Goal: Task Accomplishment & Management: Use online tool/utility

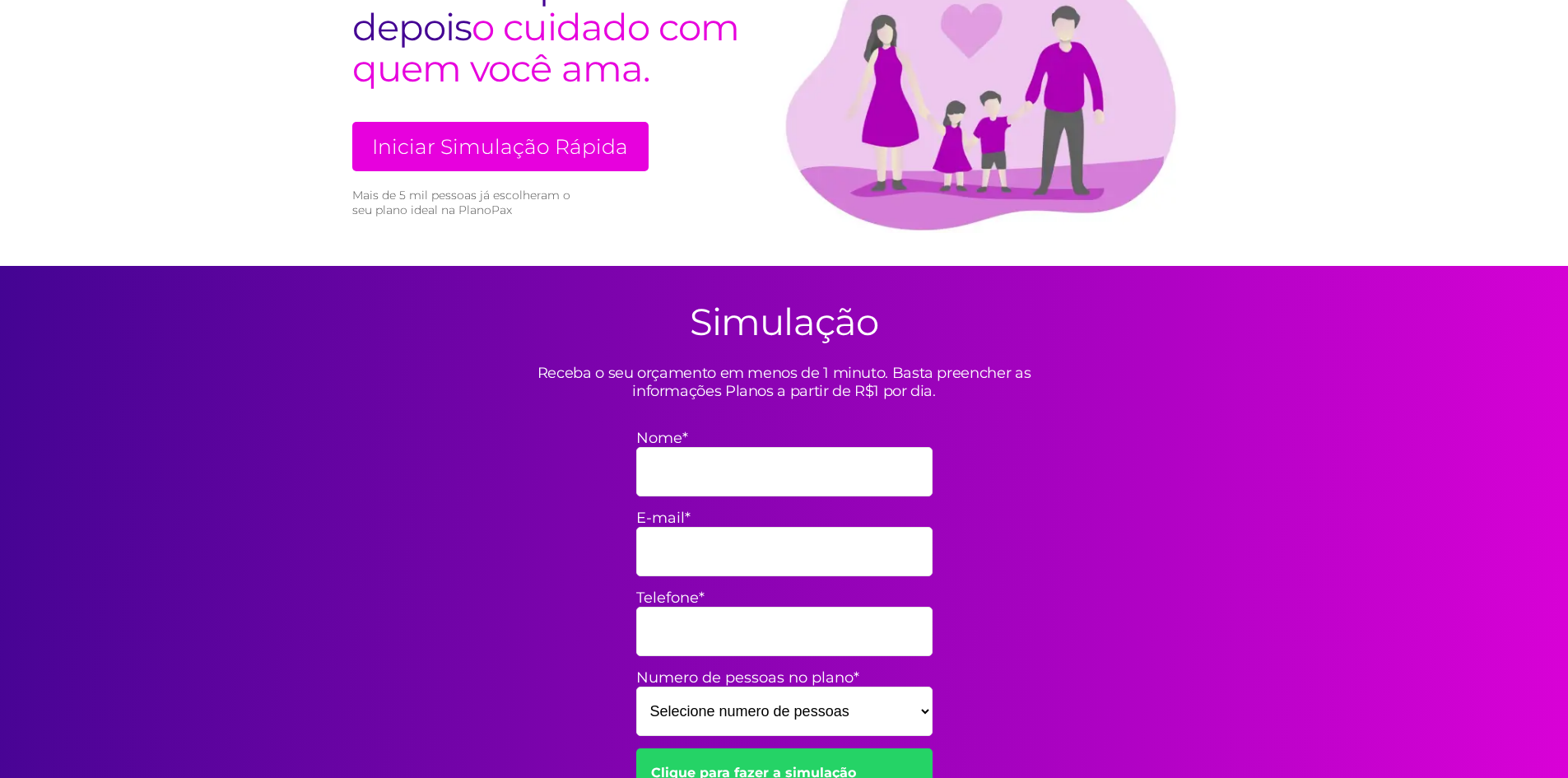
scroll to position [247, 0]
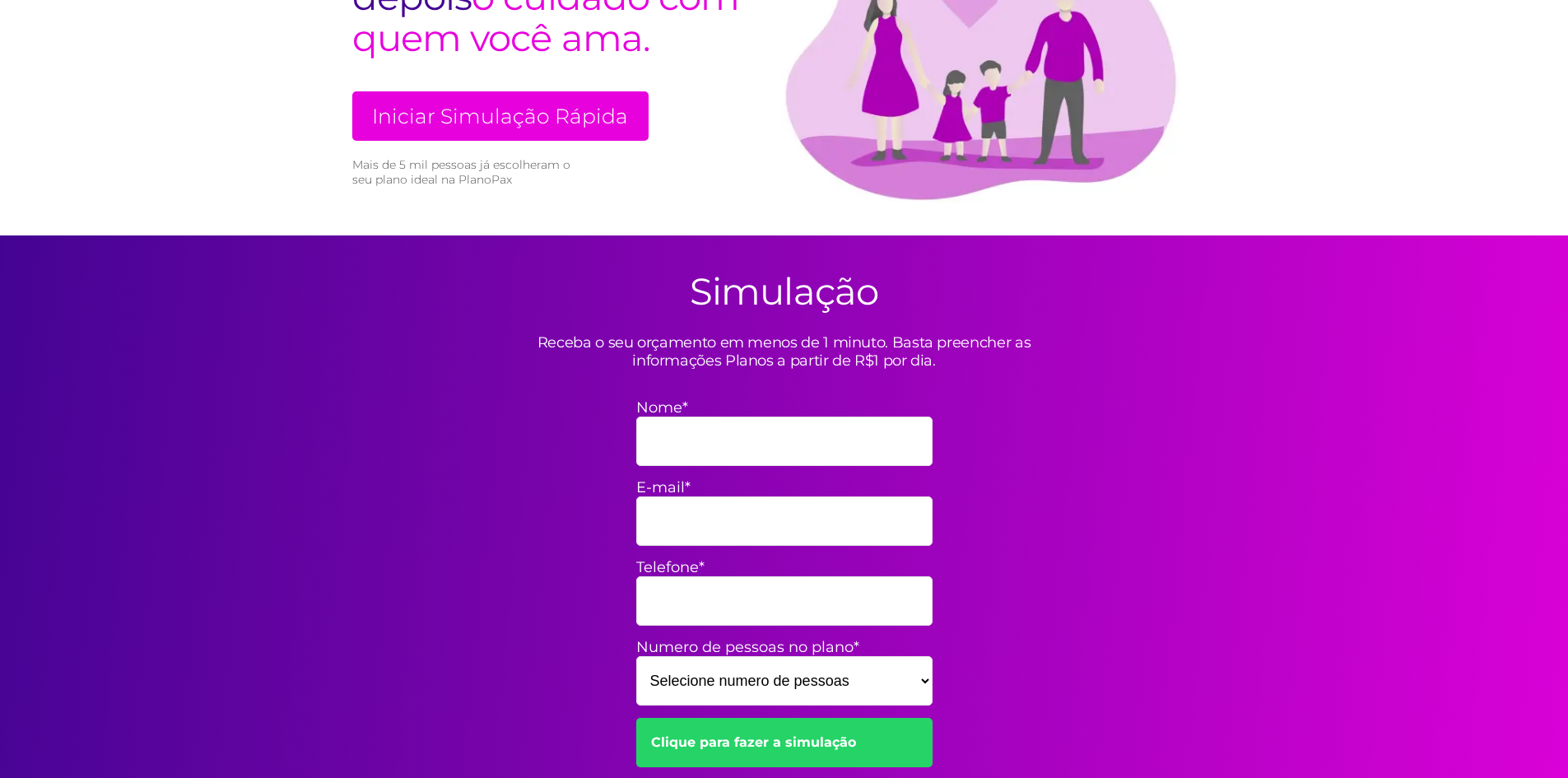
click at [542, 118] on link "Iniciar Simulação Rápida" at bounding box center [501, 116] width 296 height 49
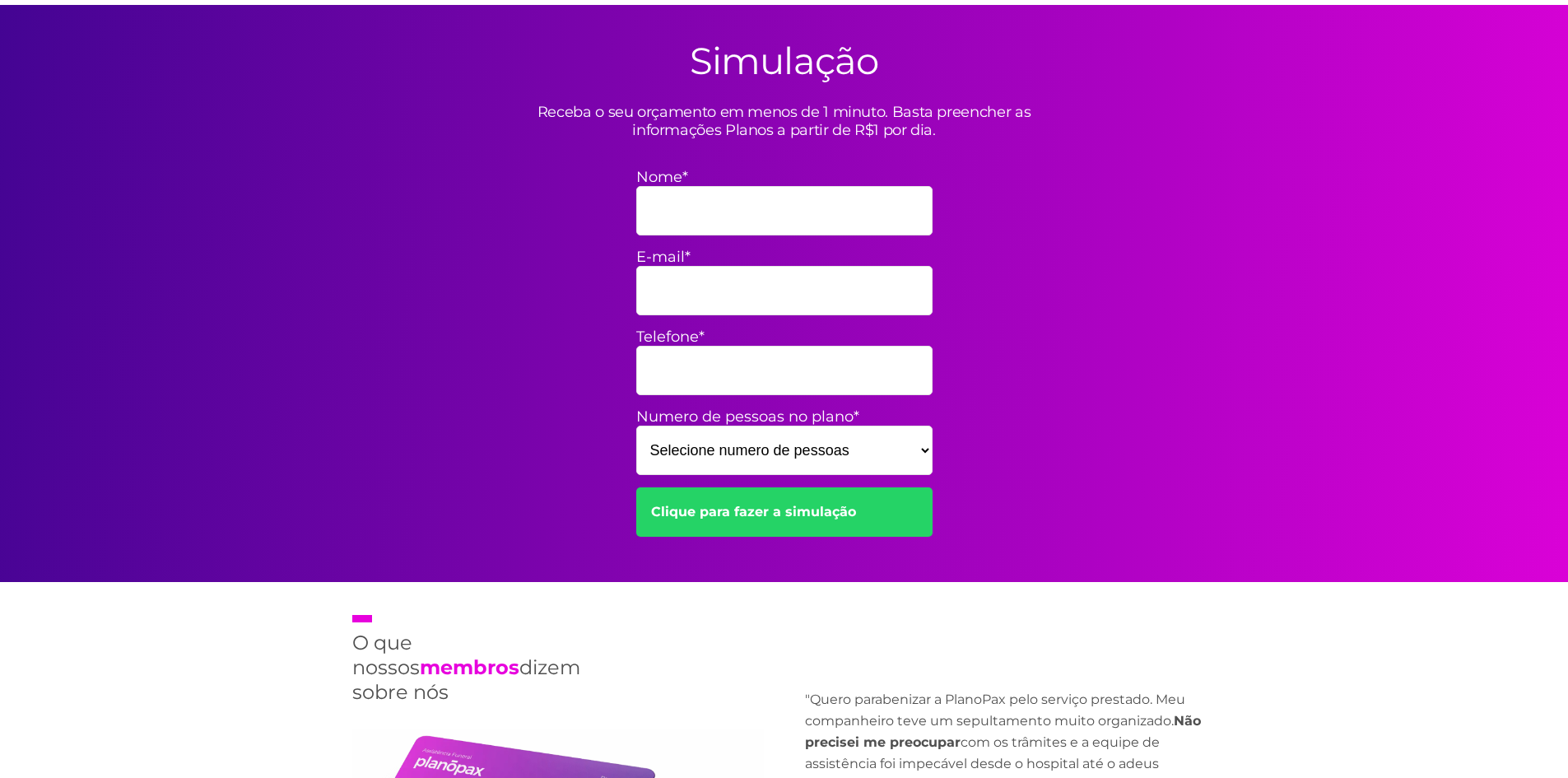
scroll to position [483, 0]
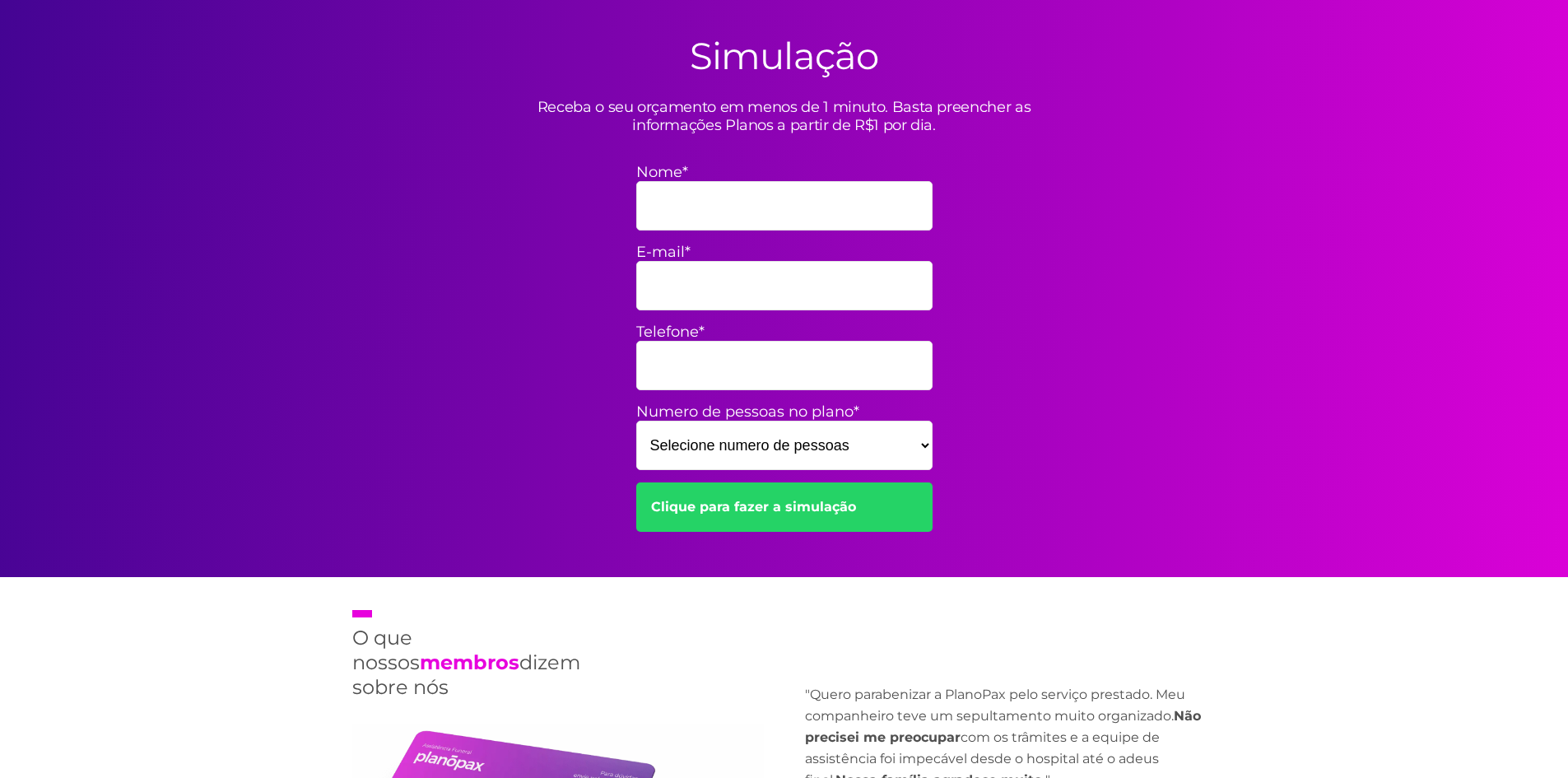
click at [668, 206] on input "Nome*" at bounding box center [784, 206] width 296 height 49
type input "[PERSON_NAME] [PERSON_NAME]"
click at [776, 300] on input "E-mail*" at bounding box center [784, 285] width 296 height 49
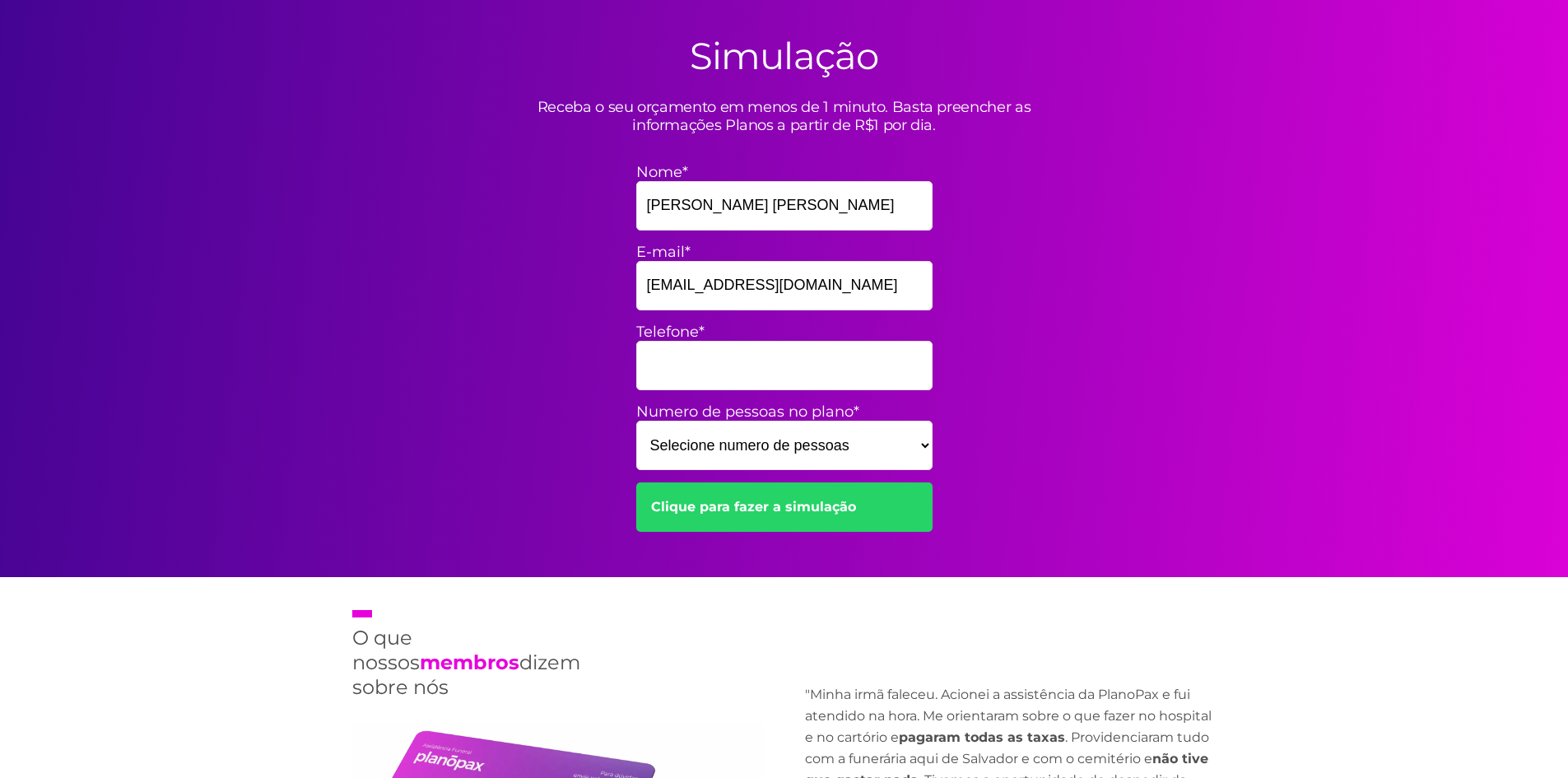
scroll to position [0, 3]
type input "[EMAIL_ADDRESS][DOMAIN_NAME]"
click at [926, 443] on select "Selecione numero de pessoas 1 2 3 4 5 6 7 8 9 10 11 12 13 14 15" at bounding box center [784, 445] width 296 height 49
select select "3"
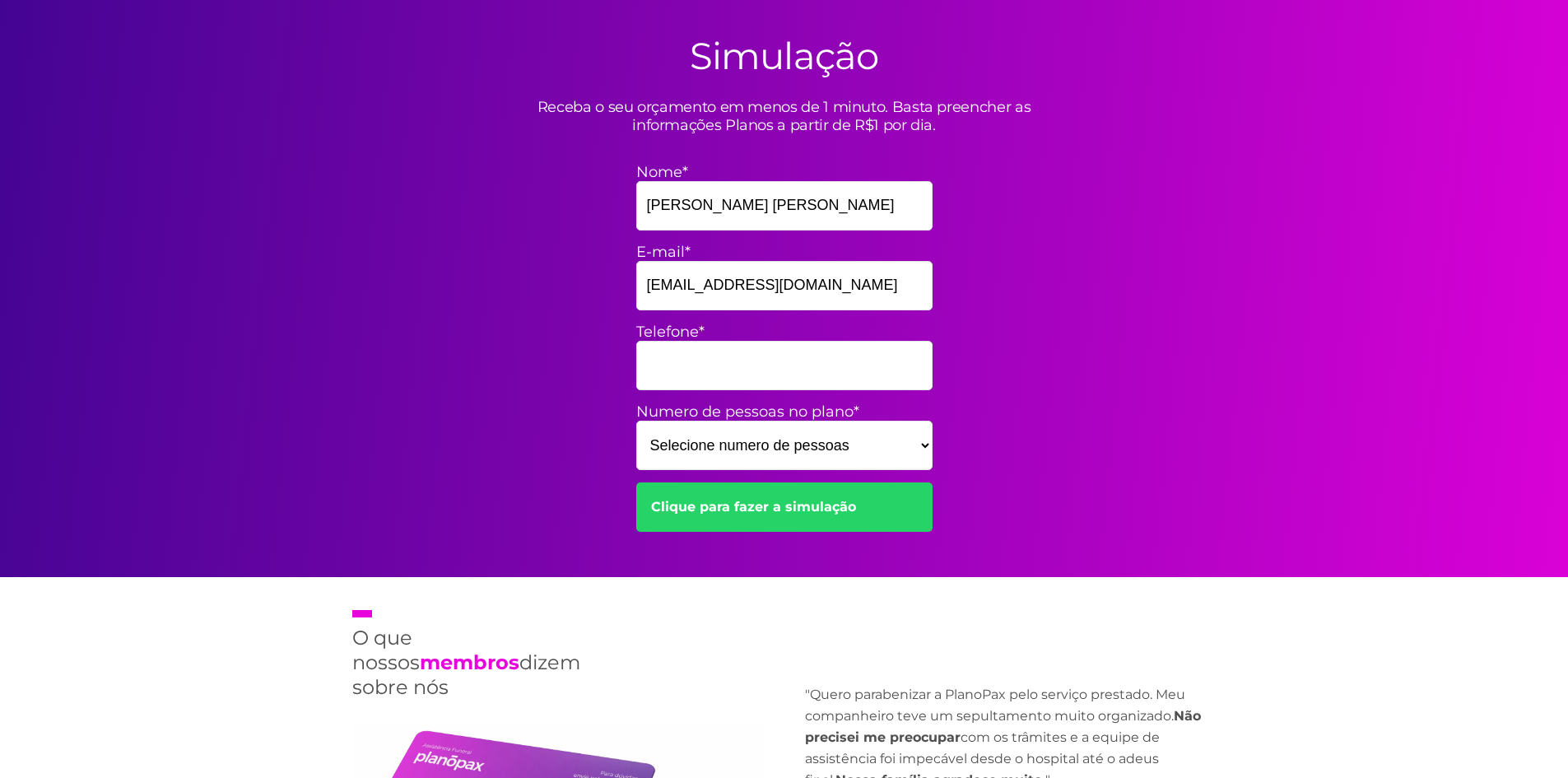
click at [636, 420] on select "Selecione numero de pessoas 1 2 3 4 5 6 7 8 9 10 11 12 13 14 15" at bounding box center [784, 445] width 296 height 49
click at [771, 509] on link "Clique para fazer a simulação" at bounding box center [784, 507] width 296 height 49
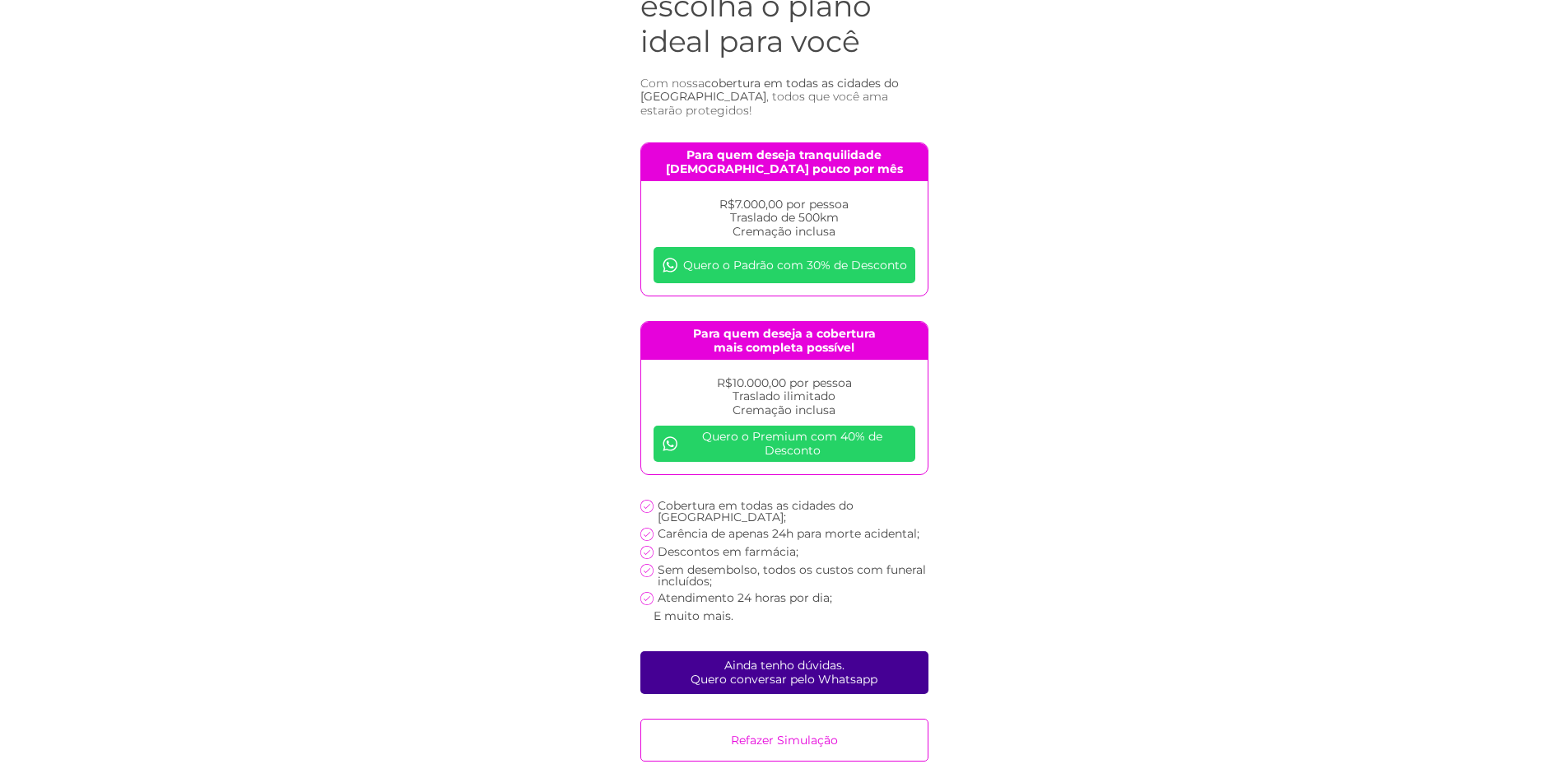
scroll to position [156, 0]
